Goal: Task Accomplishment & Management: Use online tool/utility

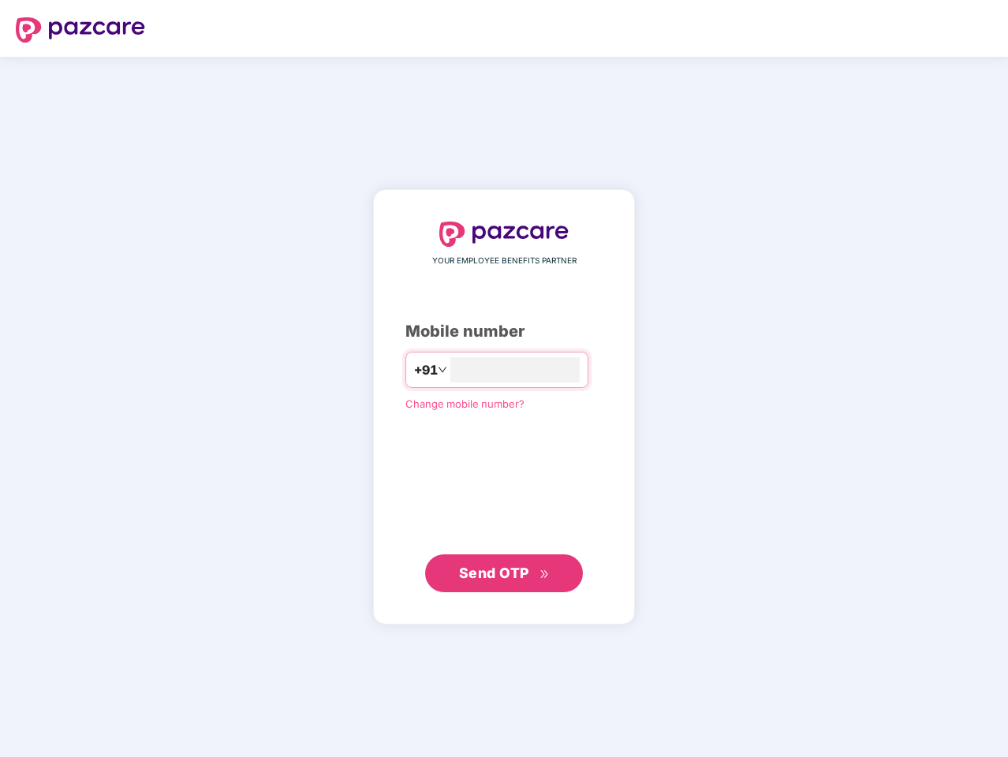
click at [504, 378] on input "number" at bounding box center [514, 369] width 129 height 25
click at [80, 30] on img at bounding box center [80, 29] width 129 height 25
click at [414, 370] on span "+91" at bounding box center [426, 370] width 24 height 20
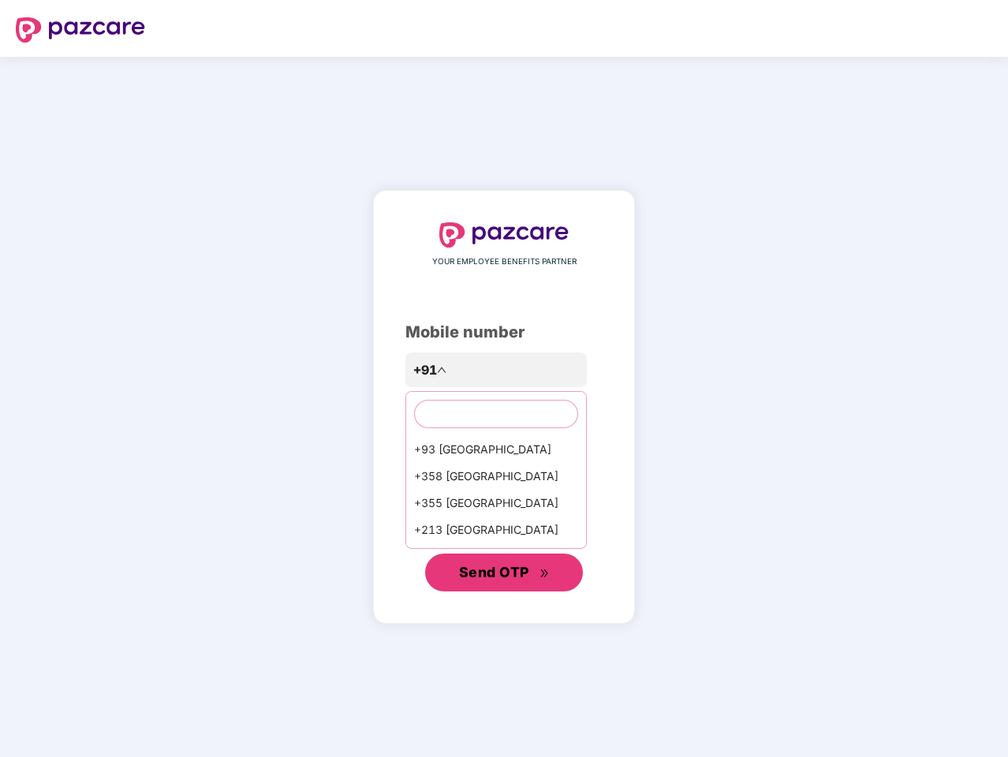
click at [504, 573] on span "Send OTP" at bounding box center [494, 572] width 70 height 17
